Goal: Task Accomplishment & Management: Complete application form

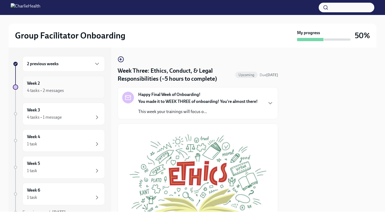
click at [53, 91] on div "4 tasks • 2 messages" at bounding box center [45, 91] width 37 height 6
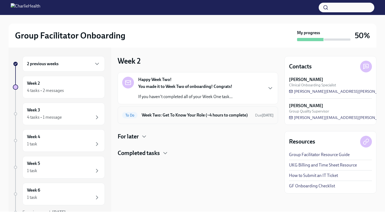
click at [182, 118] on h6 "Week Two: Get To Know Your Role (~4 hours to complete)" at bounding box center [196, 115] width 109 height 6
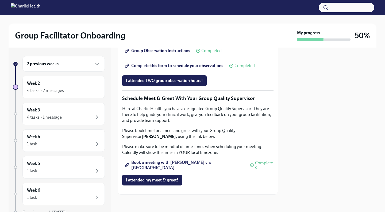
scroll to position [420, 0]
click at [166, 83] on span "I attended TWO group observation hours!" at bounding box center [164, 80] width 77 height 5
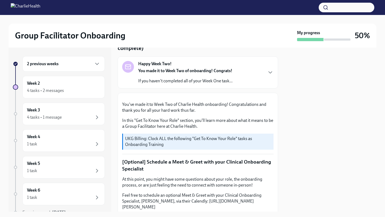
scroll to position [0, 0]
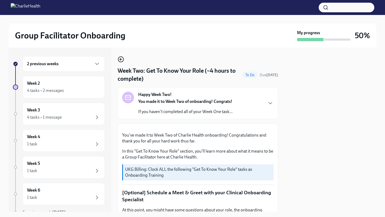
click at [122, 59] on icon "button" at bounding box center [121, 59] width 2 height 0
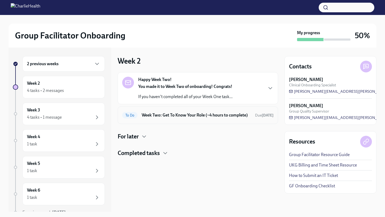
click at [195, 118] on h6 "Week Two: Get To Know Your Role (~4 hours to complete)" at bounding box center [196, 115] width 109 height 6
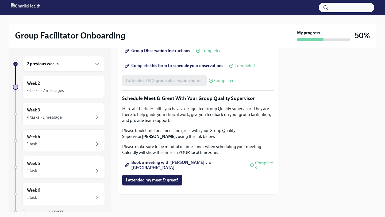
scroll to position [504, 0]
click at [59, 112] on div "Week 3 4 tasks • 1 message" at bounding box center [63, 113] width 73 height 13
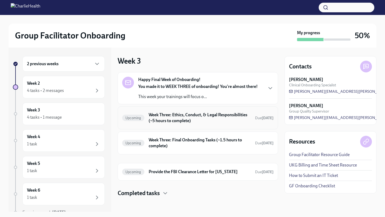
click at [219, 120] on h6 "Week Three: Ethics, Conduct, & Legal Responsibilities (~5 hours to complete)" at bounding box center [200, 118] width 102 height 12
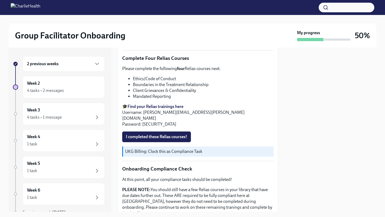
scroll to position [208, 0]
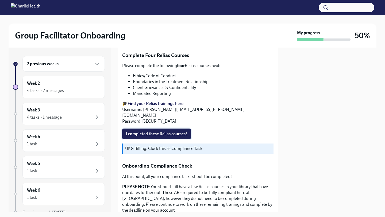
click at [167, 133] on span "I completed these Relias courses!" at bounding box center [156, 133] width 61 height 5
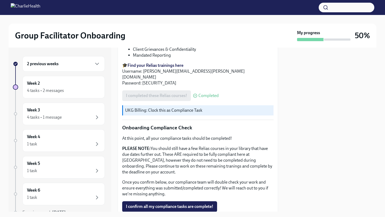
scroll to position [271, 0]
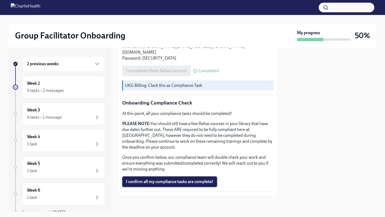
click at [177, 179] on span "I confirm all my compliance tasks are complete!" at bounding box center [169, 181] width 87 height 5
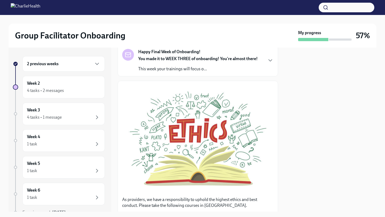
scroll to position [0, 0]
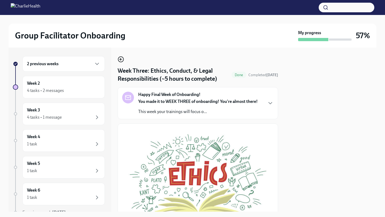
click at [120, 56] on icon "button" at bounding box center [121, 59] width 6 height 6
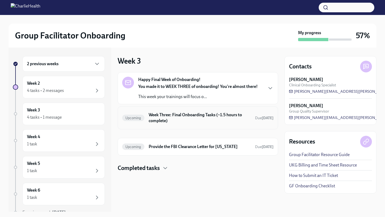
click at [199, 119] on h6 "Week Three: Final Onboarding Tasks (~1.5 hours to complete)" at bounding box center [200, 118] width 102 height 12
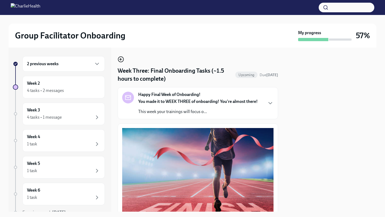
click at [120, 59] on icon "button" at bounding box center [121, 59] width 6 height 6
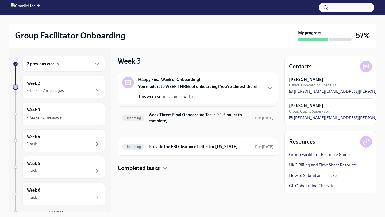
click at [195, 120] on h6 "Week Three: Final Onboarding Tasks (~1.5 hours to complete)" at bounding box center [200, 118] width 102 height 12
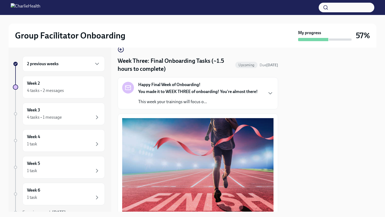
scroll to position [7, 0]
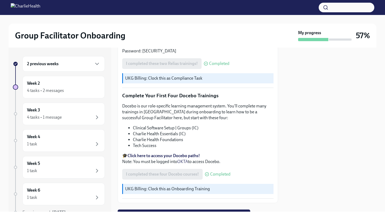
scroll to position [679, 0]
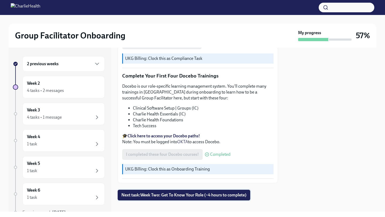
click at [157, 192] on span "Next task : Week Two: Get To Know Your Role (~4 hours to complete)" at bounding box center [183, 194] width 125 height 5
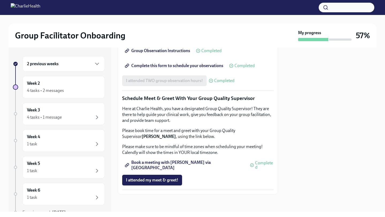
scroll to position [493, 0]
click at [185, 168] on span "Book a meeting with [PERSON_NAME] via [GEOGRAPHIC_DATA]" at bounding box center [185, 164] width 118 height 5
